Goal: Check status: Check status

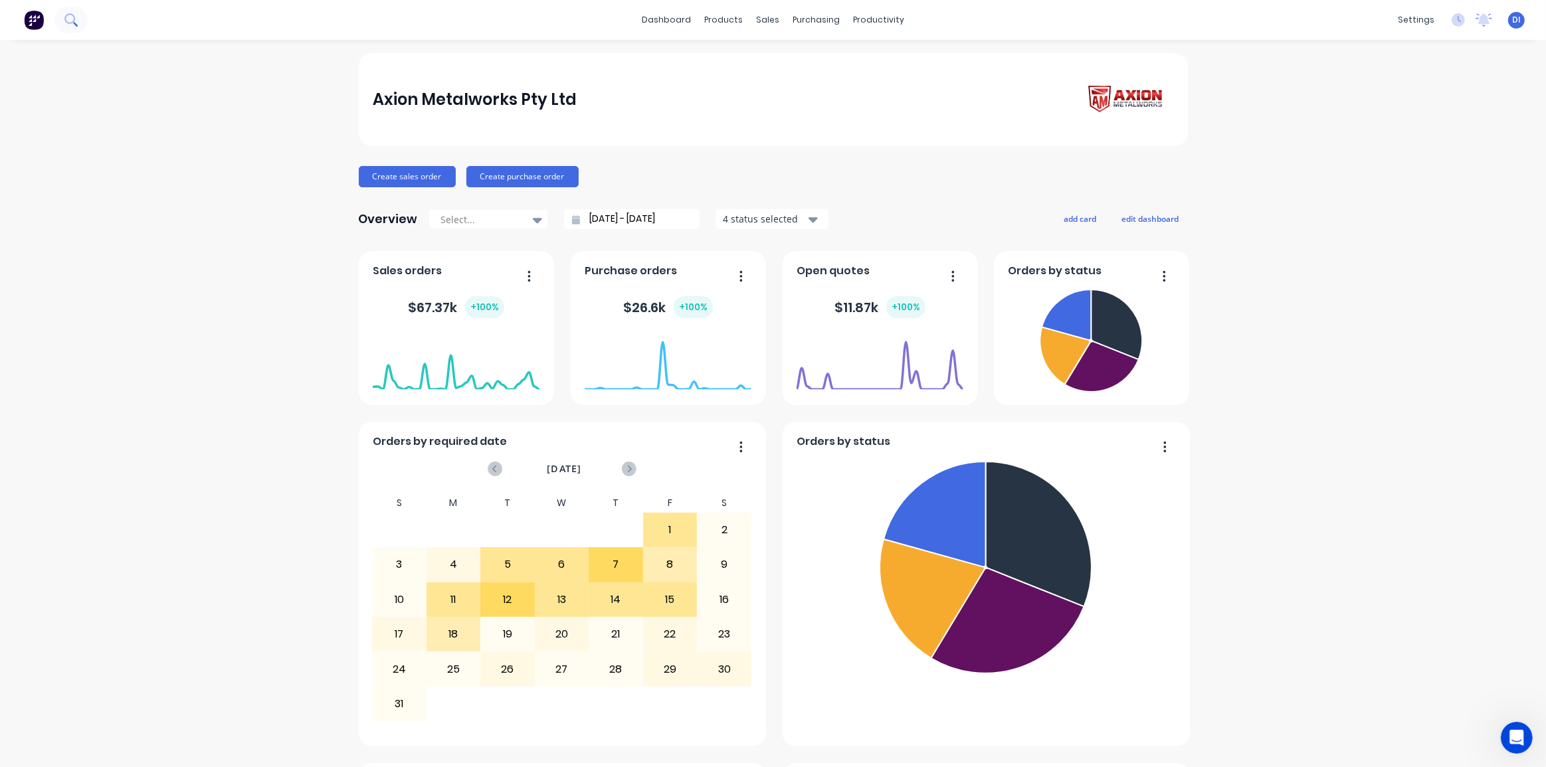
click at [71, 19] on icon at bounding box center [70, 19] width 13 height 13
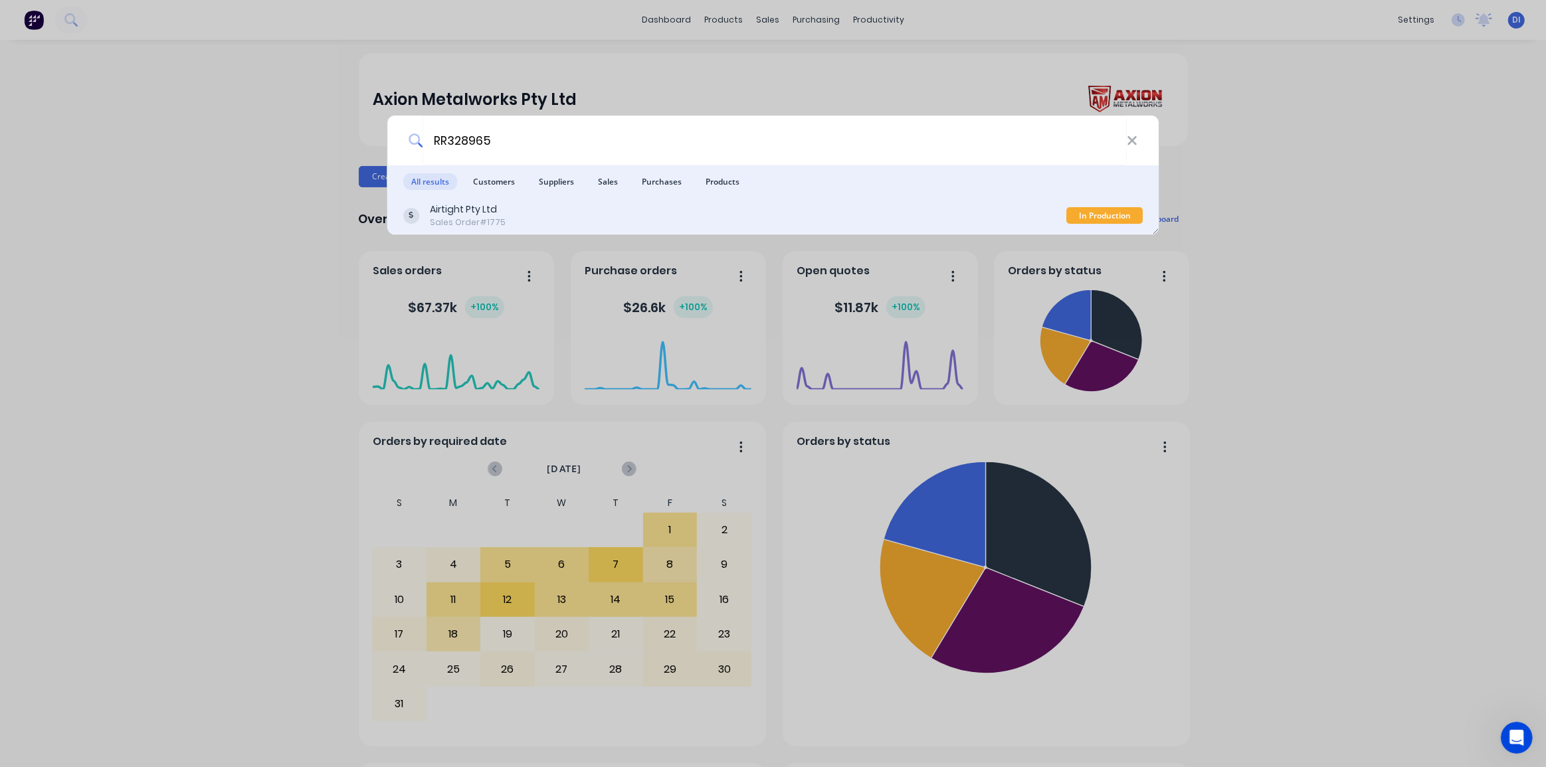
type input "RR328965"
click at [588, 205] on div "Airtight Pty Ltd Sales Order #1775" at bounding box center [735, 216] width 664 height 26
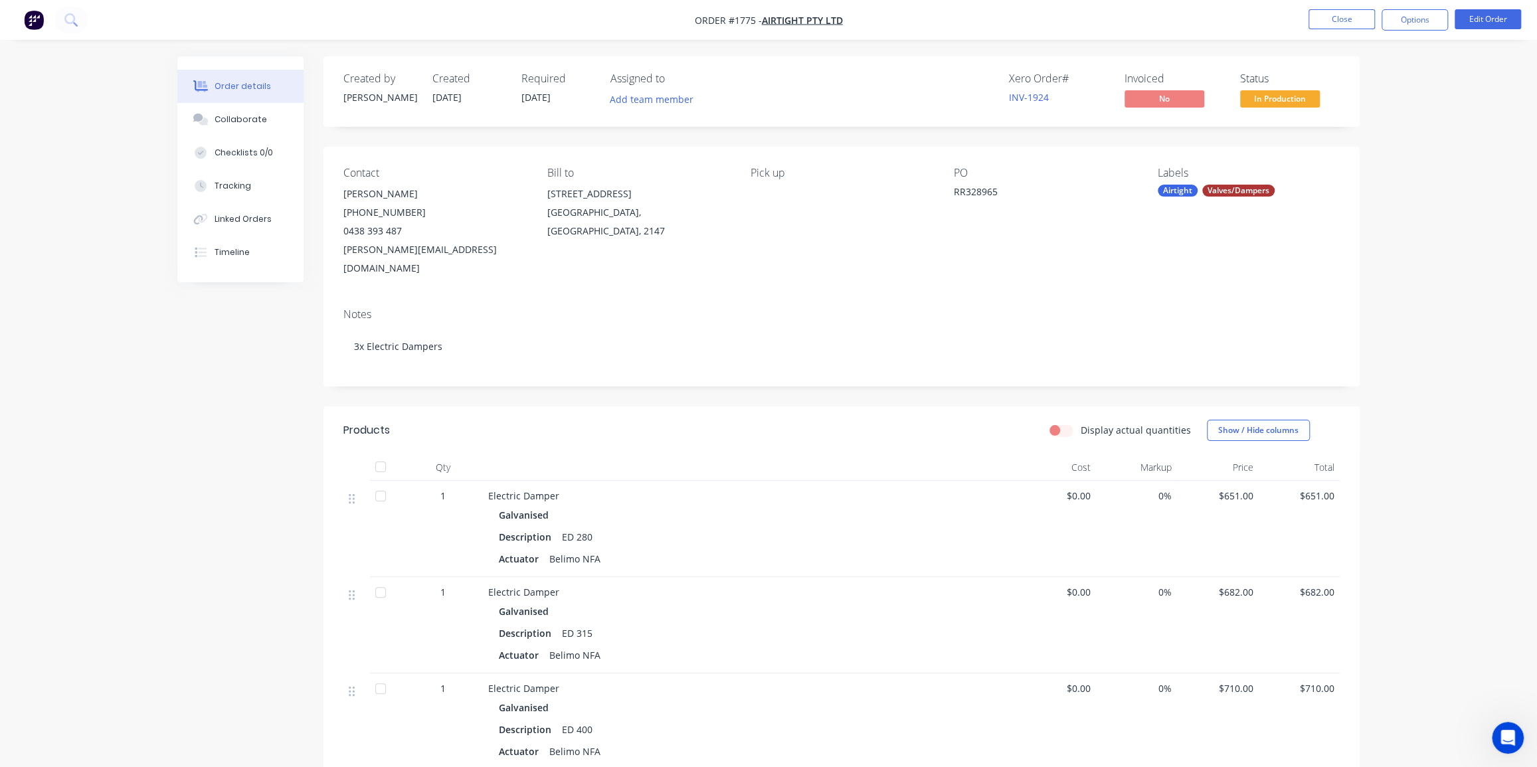
click at [1423, 334] on div "Order details Collaborate Checklists 0/0 Tracking Linked Orders Timeline Order …" at bounding box center [768, 503] width 1537 height 1006
click at [744, 18] on span "Order #1775 -" at bounding box center [728, 20] width 67 height 13
copy span "1775"
